Goal: Book appointment/travel/reservation

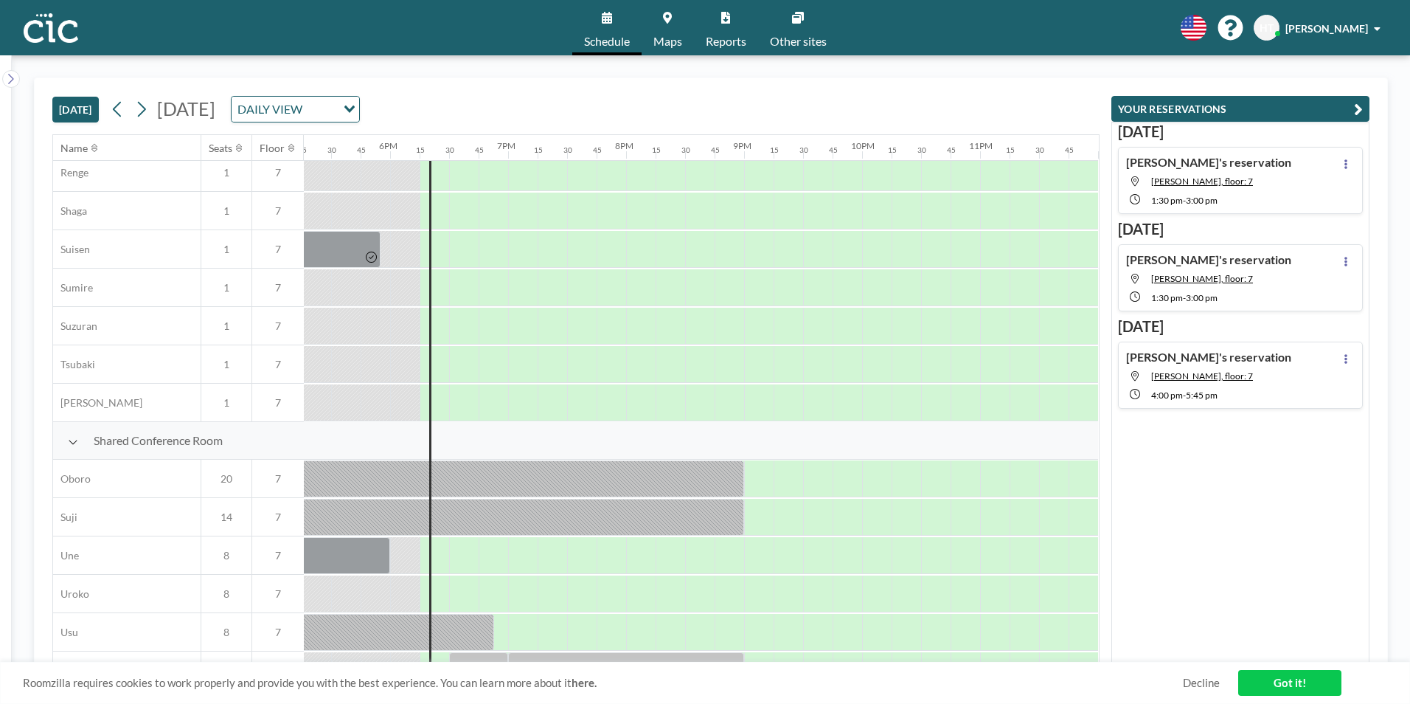
scroll to position [884, 2046]
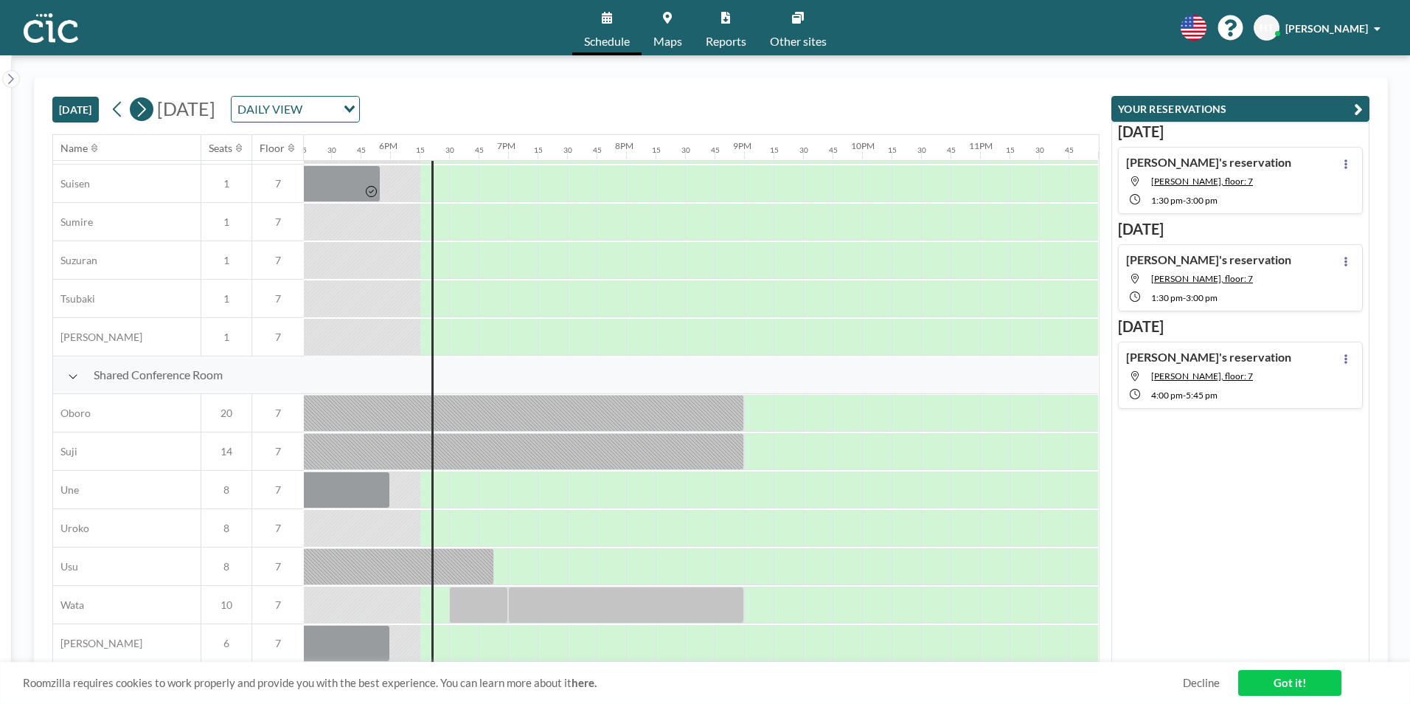
click at [144, 109] on icon at bounding box center [141, 109] width 14 height 22
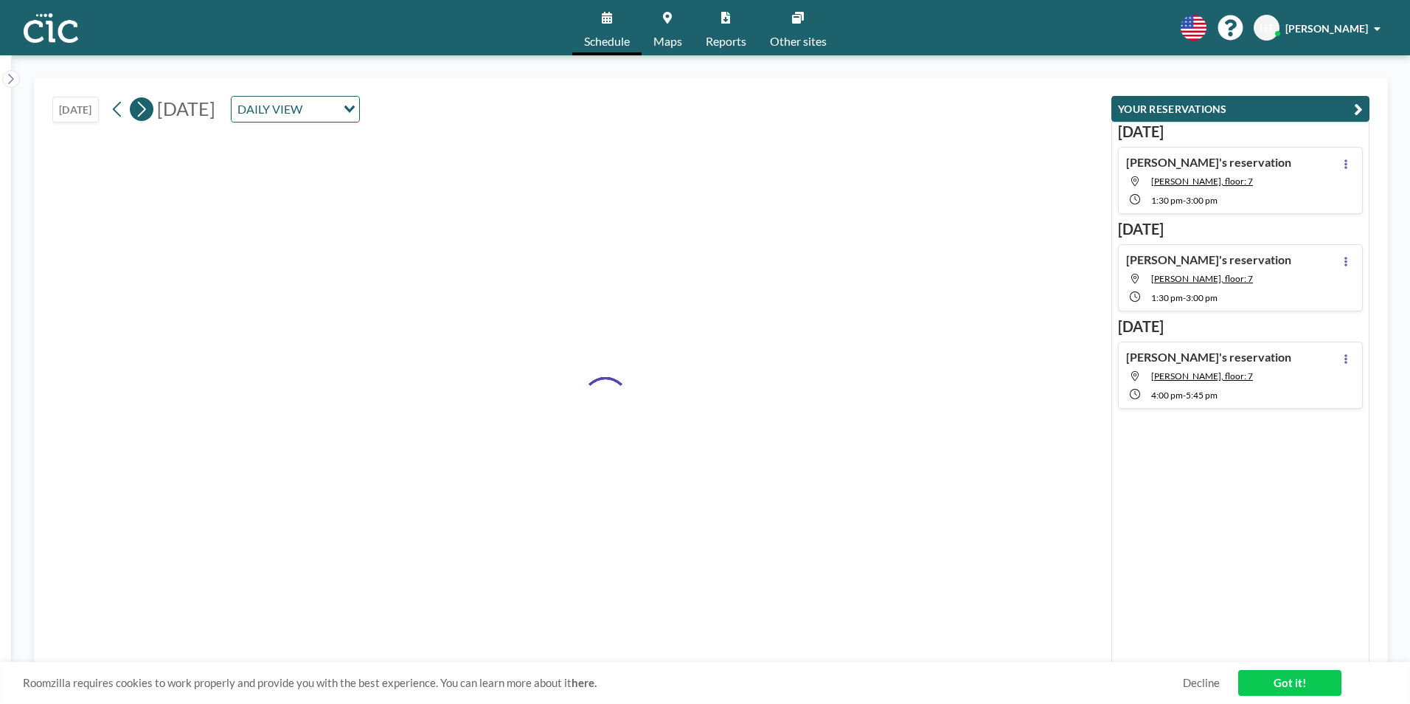
click at [144, 109] on icon at bounding box center [141, 109] width 14 height 22
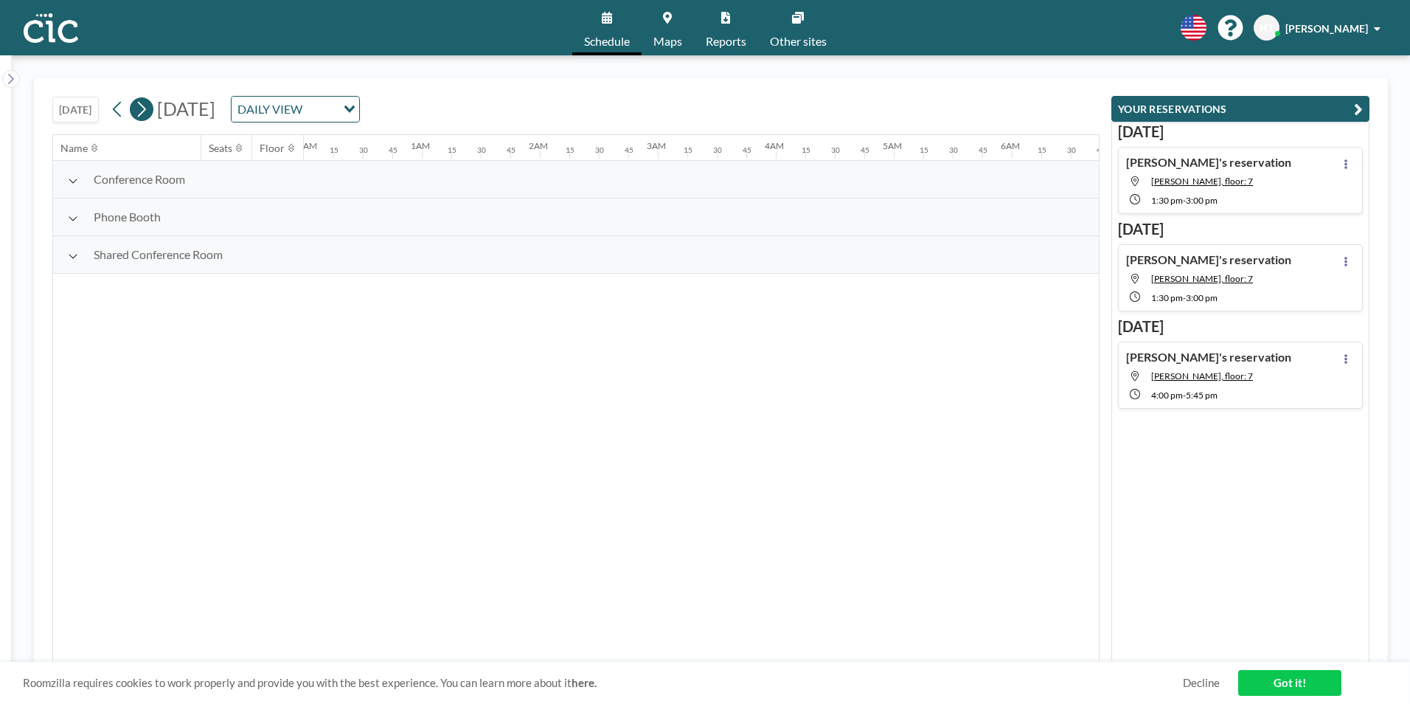
scroll to position [0, 300]
click at [144, 109] on icon at bounding box center [141, 109] width 14 height 22
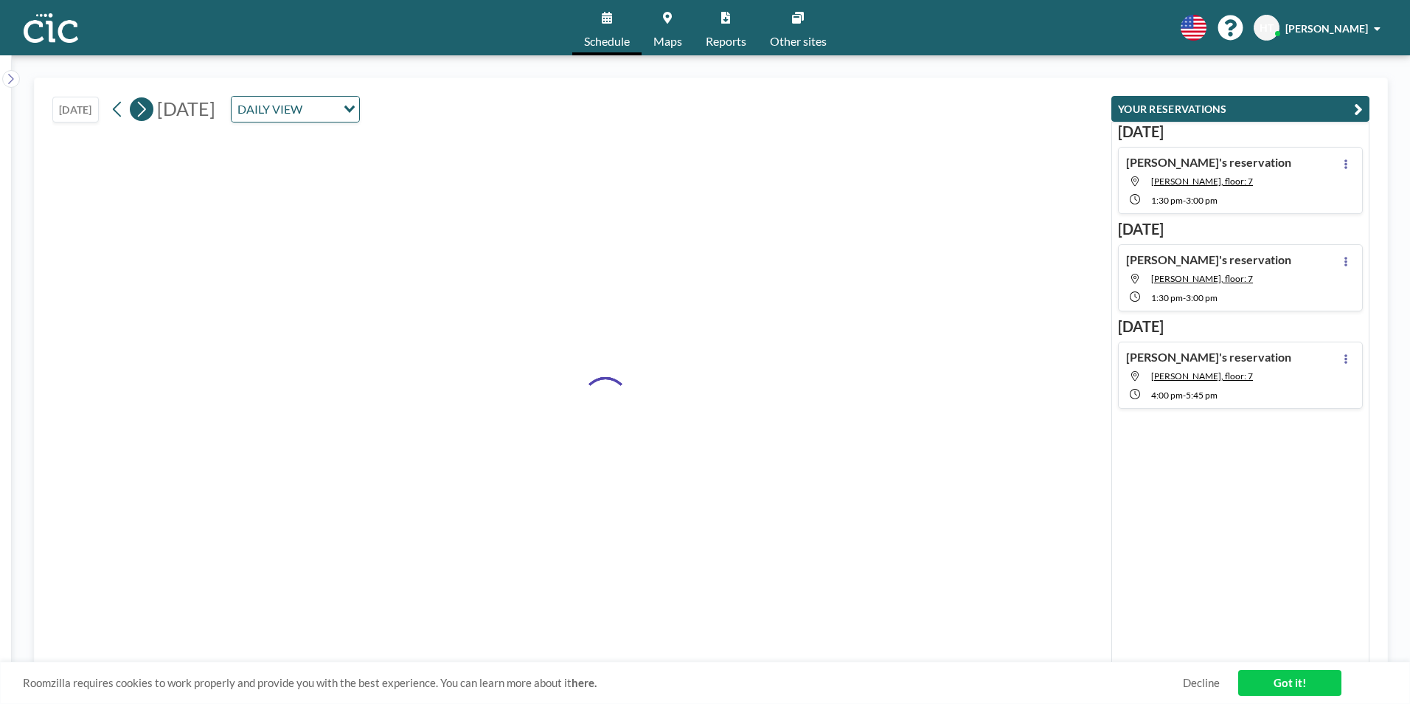
click at [144, 109] on icon at bounding box center [141, 109] width 14 height 22
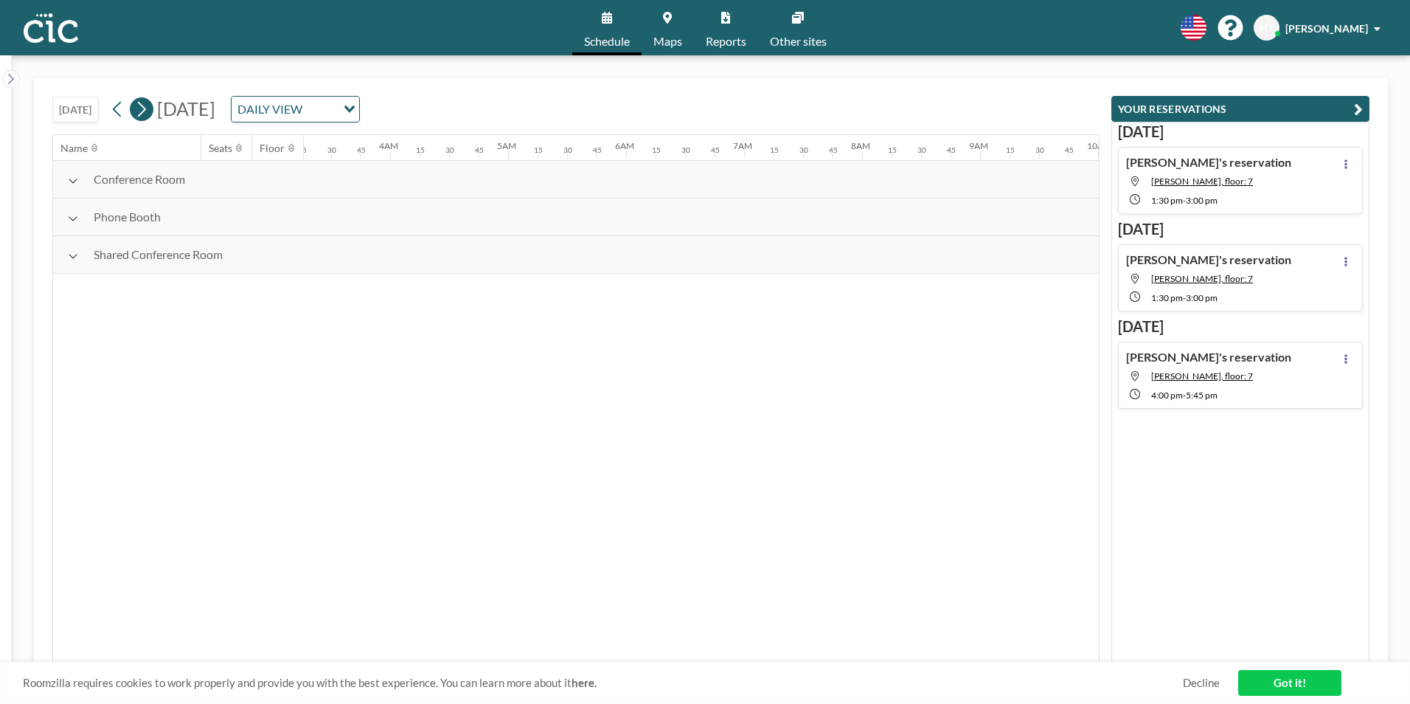
scroll to position [0, 563]
click at [144, 109] on icon at bounding box center [141, 109] width 14 height 22
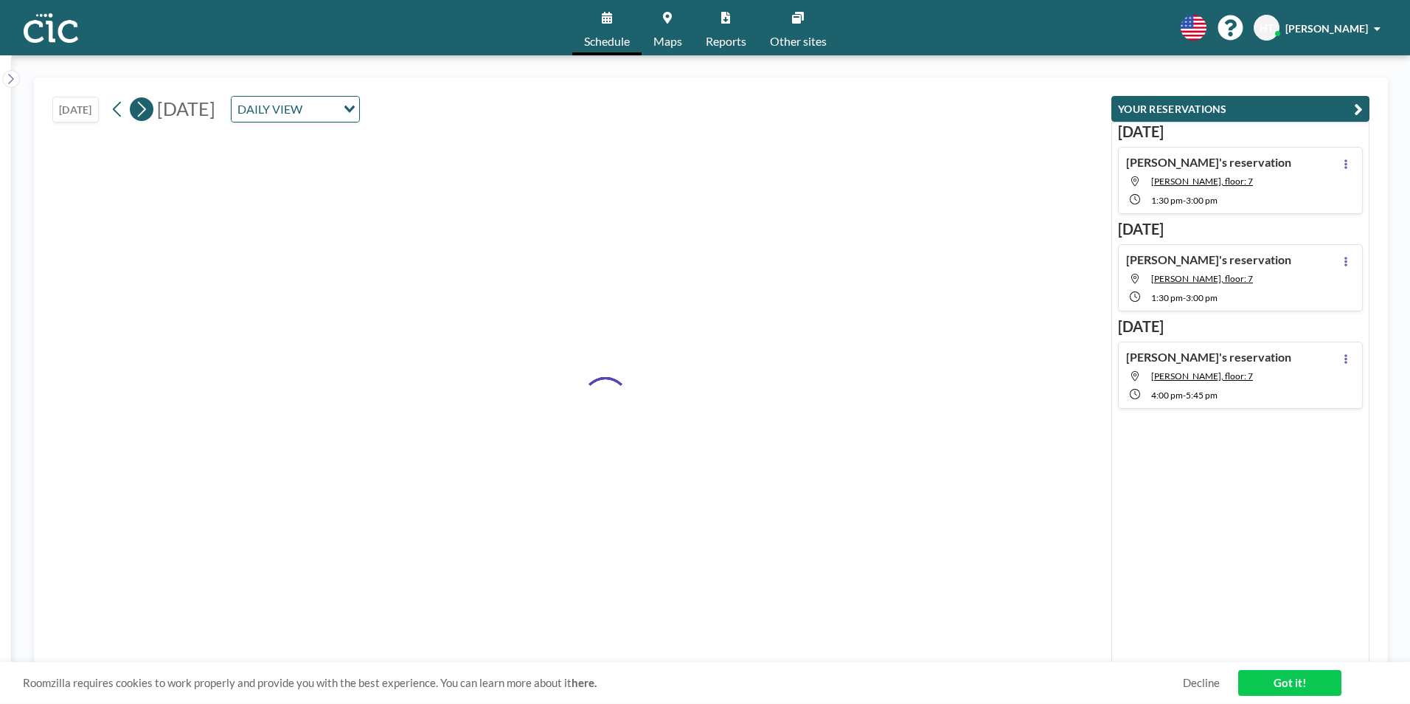
click at [144, 109] on icon at bounding box center [141, 109] width 14 height 22
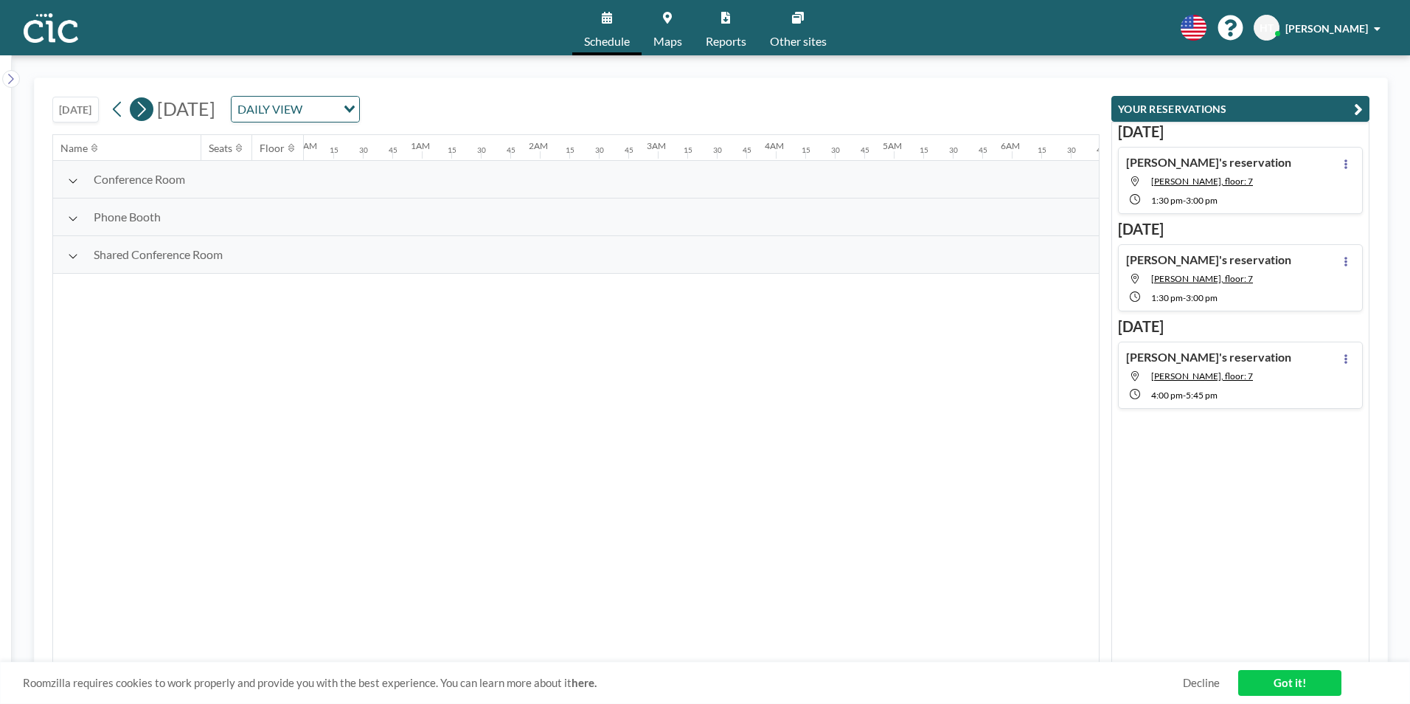
click at [144, 109] on icon at bounding box center [141, 109] width 14 height 22
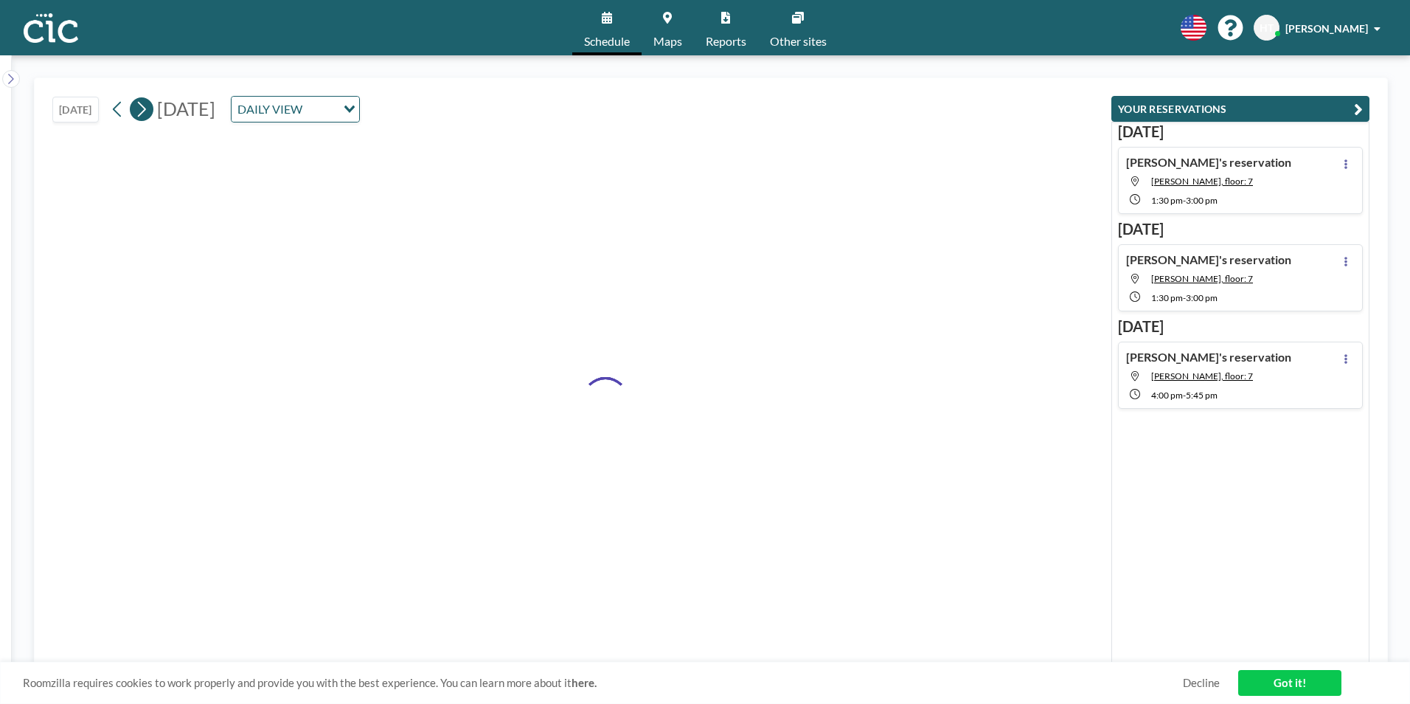
click at [144, 109] on icon at bounding box center [141, 109] width 14 height 22
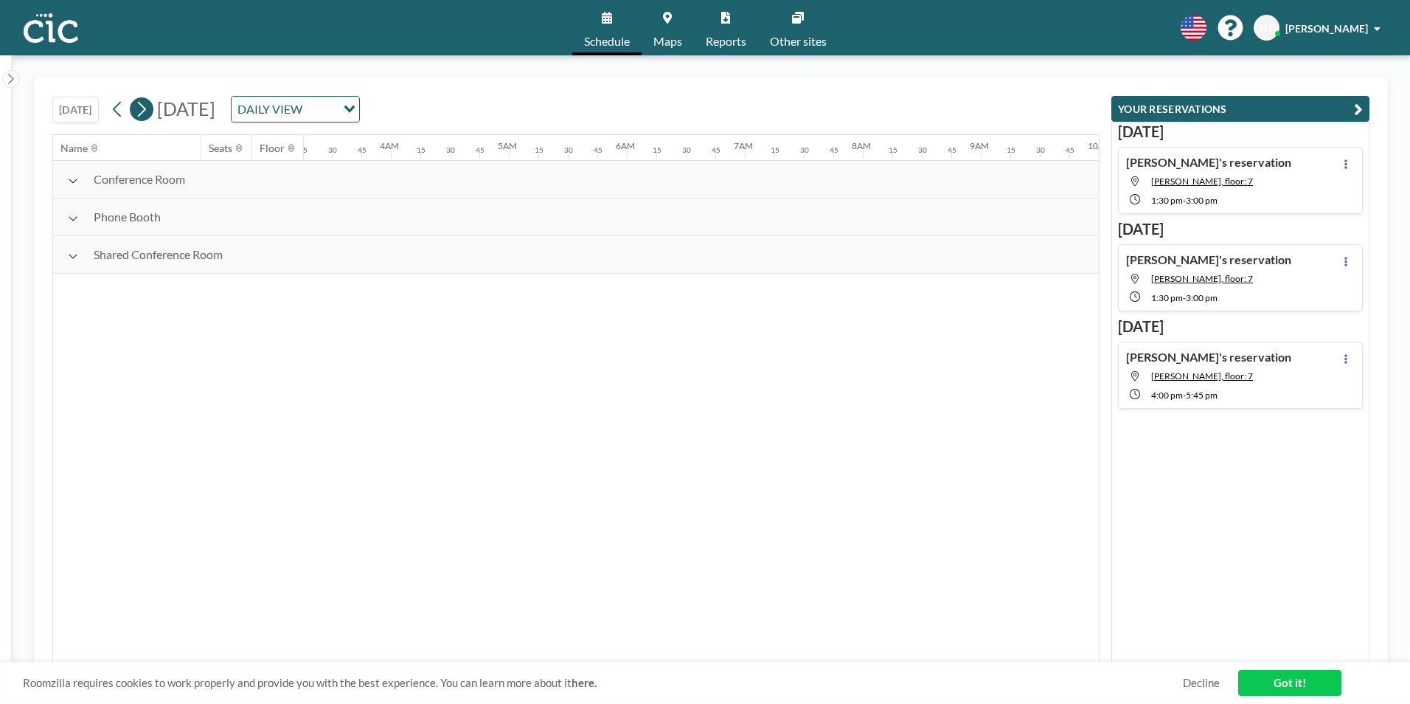
scroll to position [0, 0]
click at [144, 109] on icon at bounding box center [141, 109] width 14 height 22
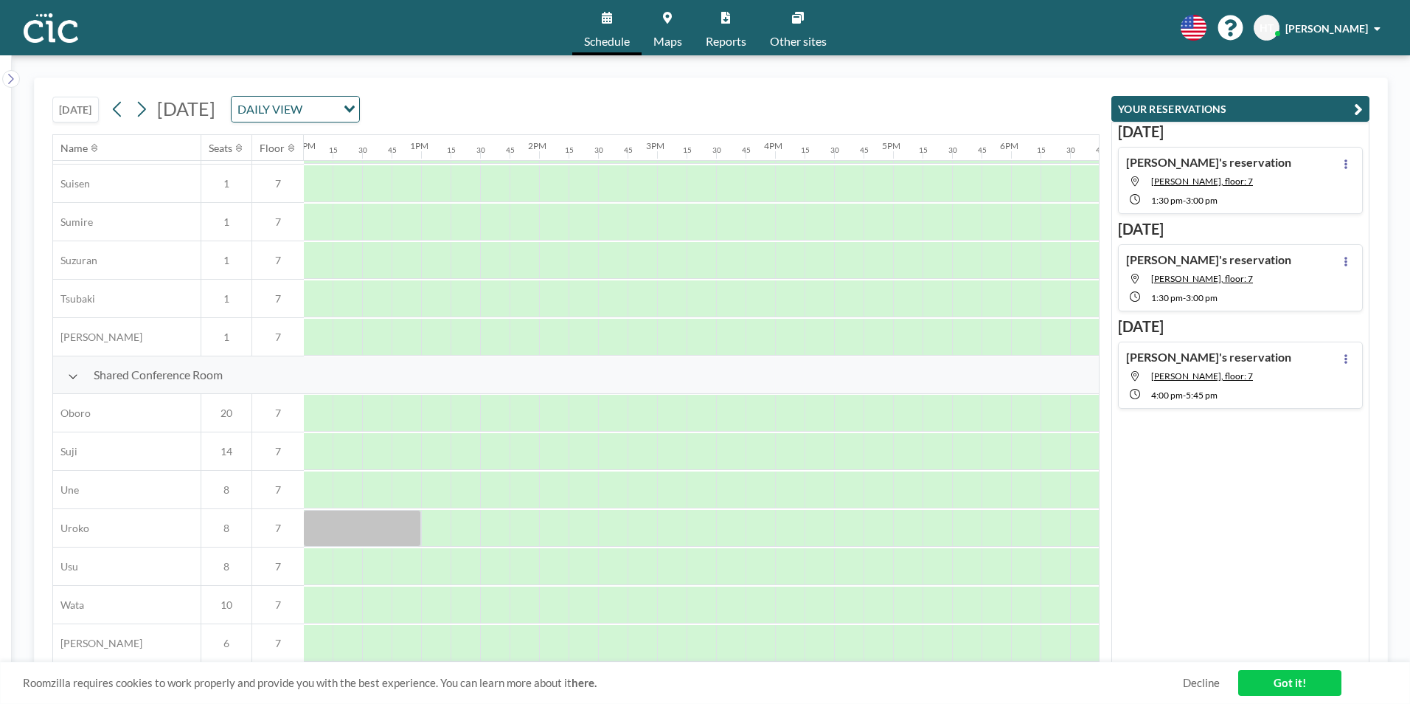
scroll to position [884, 1419]
drag, startPoint x: 904, startPoint y: 639, endPoint x: 996, endPoint y: 635, distance: 92.3
click at [996, 635] on div at bounding box center [950, 643] width 118 height 37
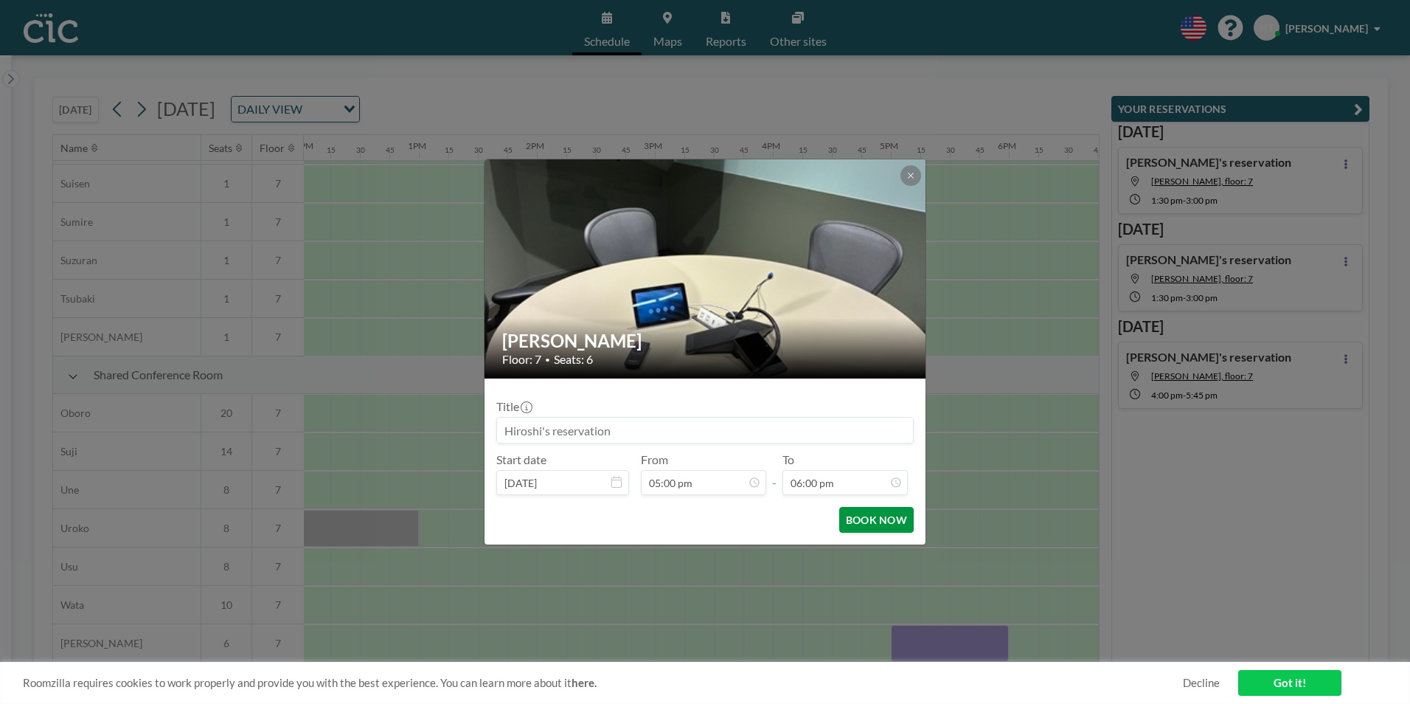
click at [884, 521] on button "BOOK NOW" at bounding box center [876, 520] width 74 height 26
